Goal: Transaction & Acquisition: Subscribe to service/newsletter

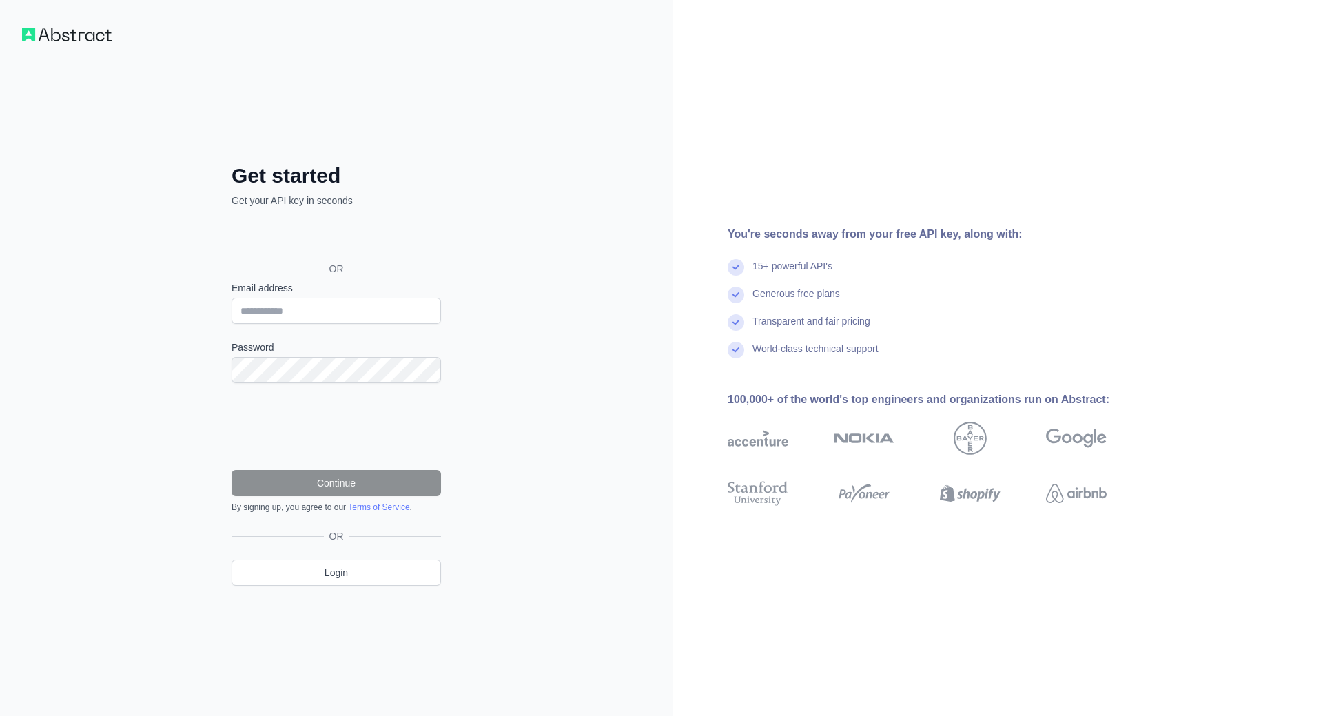
drag, startPoint x: 364, startPoint y: 347, endPoint x: 380, endPoint y: 334, distance: 20.6
click at [351, 316] on input "Email address" at bounding box center [336, 311] width 209 height 26
type input "**********"
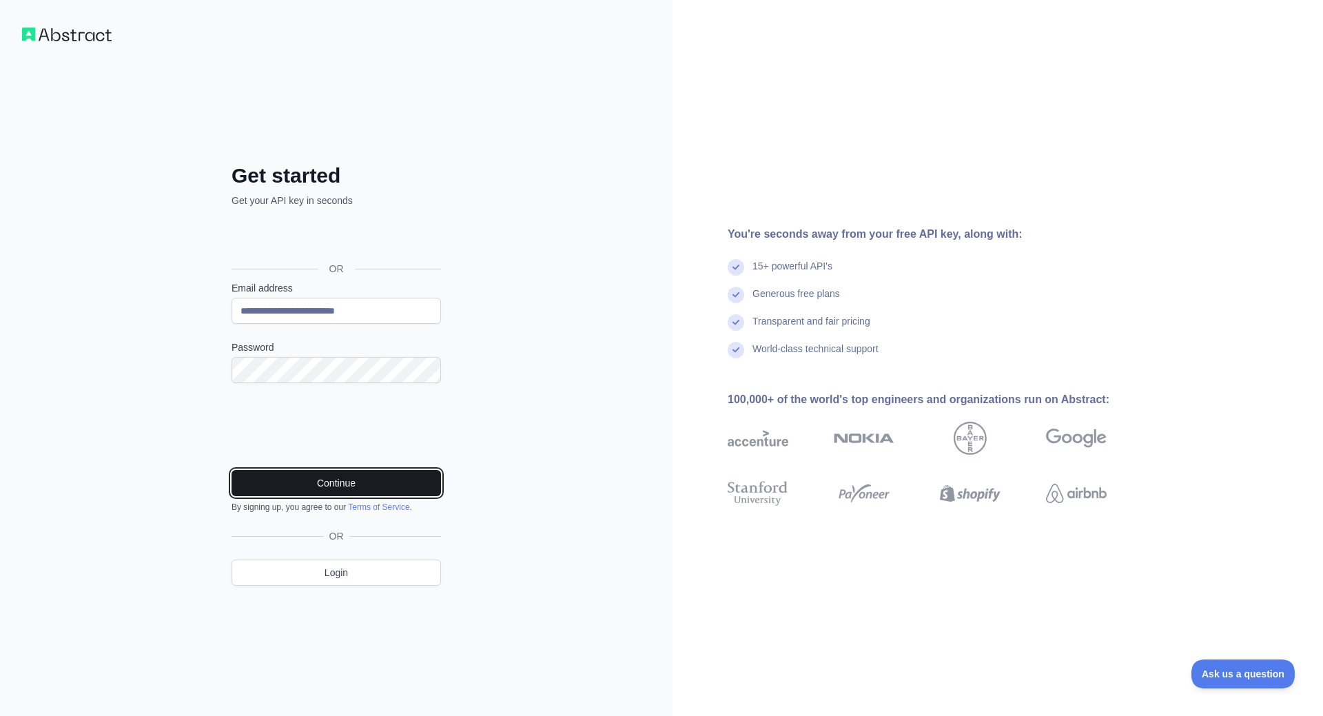
click at [321, 485] on button "Continue" at bounding box center [336, 483] width 209 height 26
